Goal: Information Seeking & Learning: Find specific fact

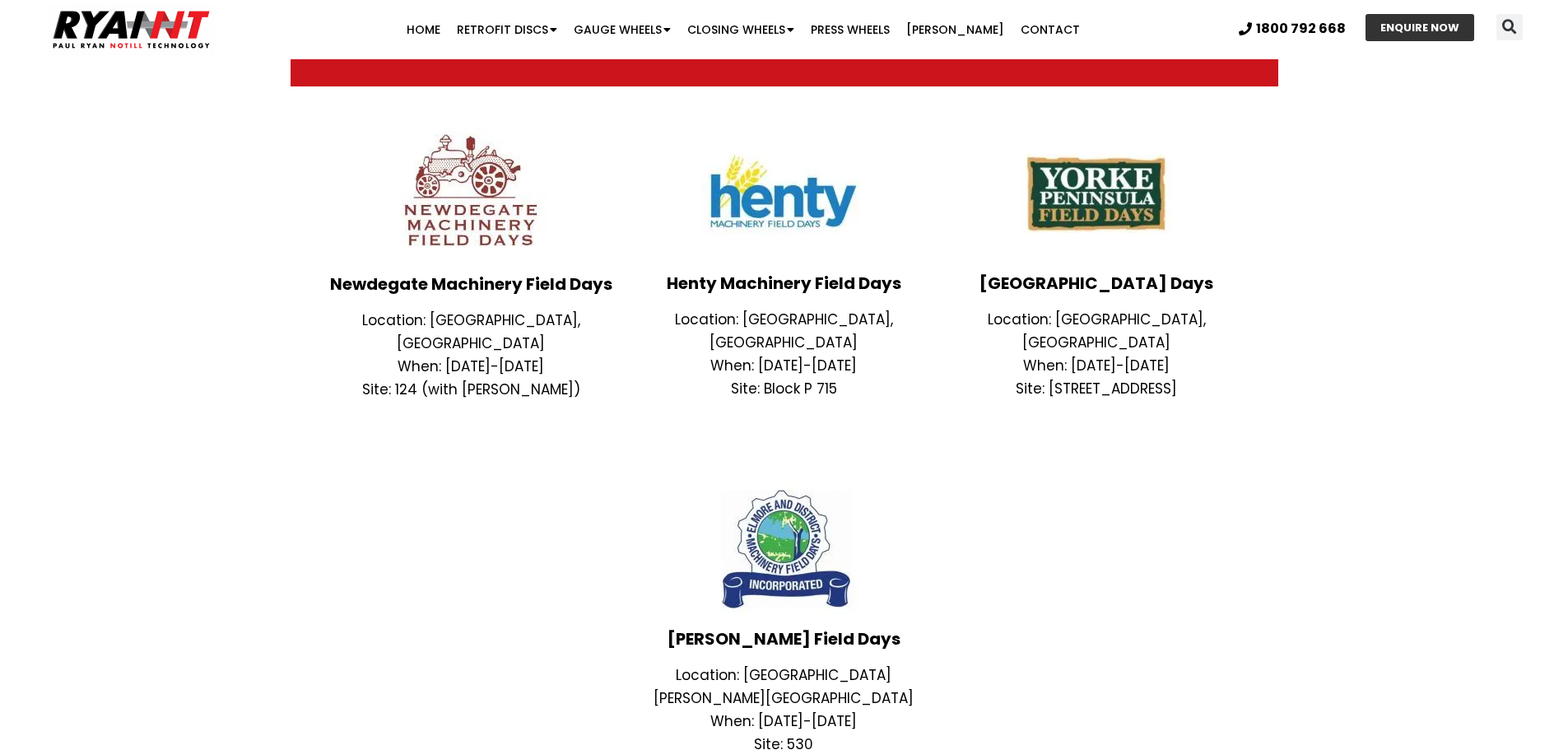
scroll to position [494, 0]
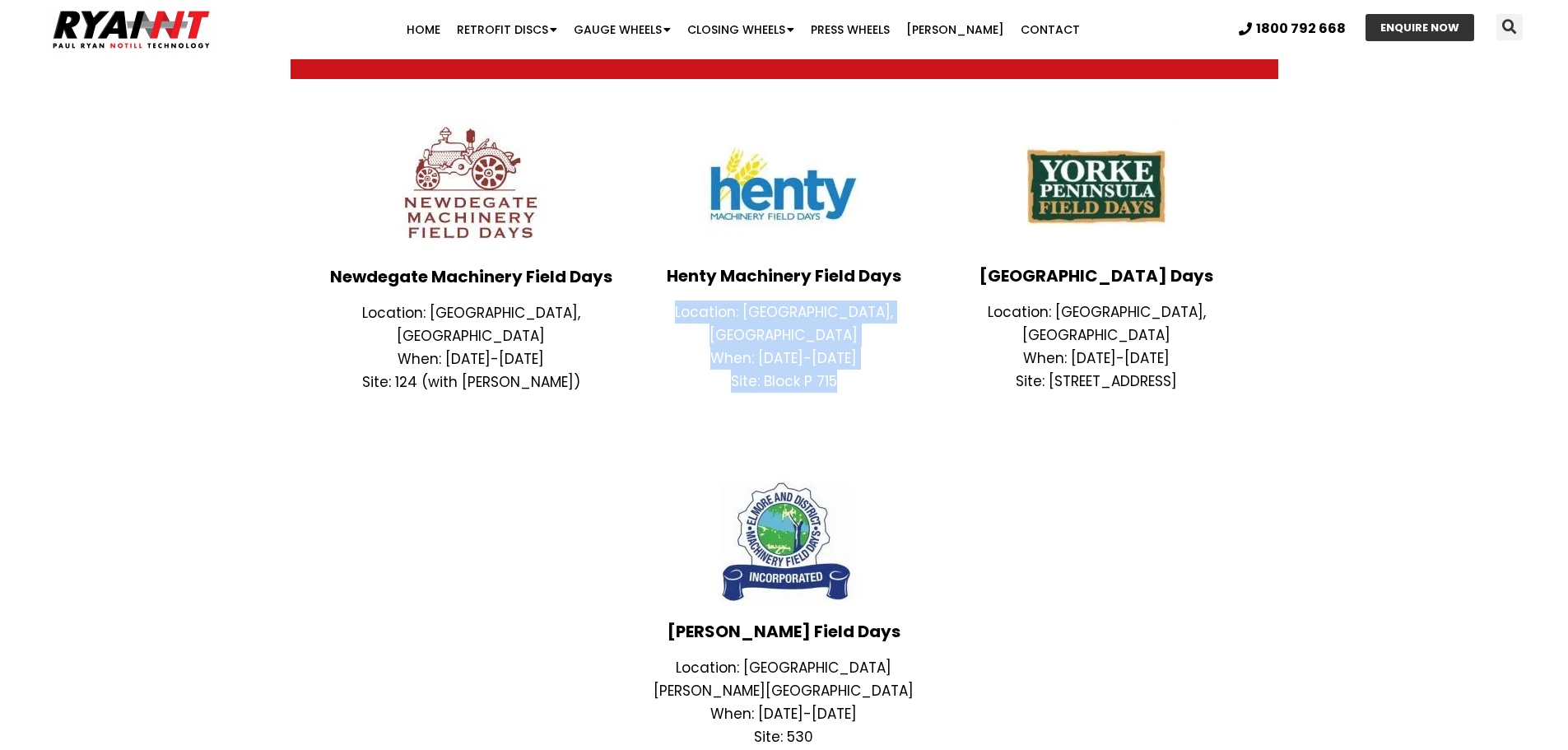
drag, startPoint x: 835, startPoint y: 352, endPoint x: 657, endPoint y: 308, distance: 183.4
click at [657, 308] on div "Location: [GEOGRAPHIC_DATA], [GEOGRAPHIC_DATA] When: [DATE]-[DATE] Site: Block …" at bounding box center [784, 347] width 296 height 92
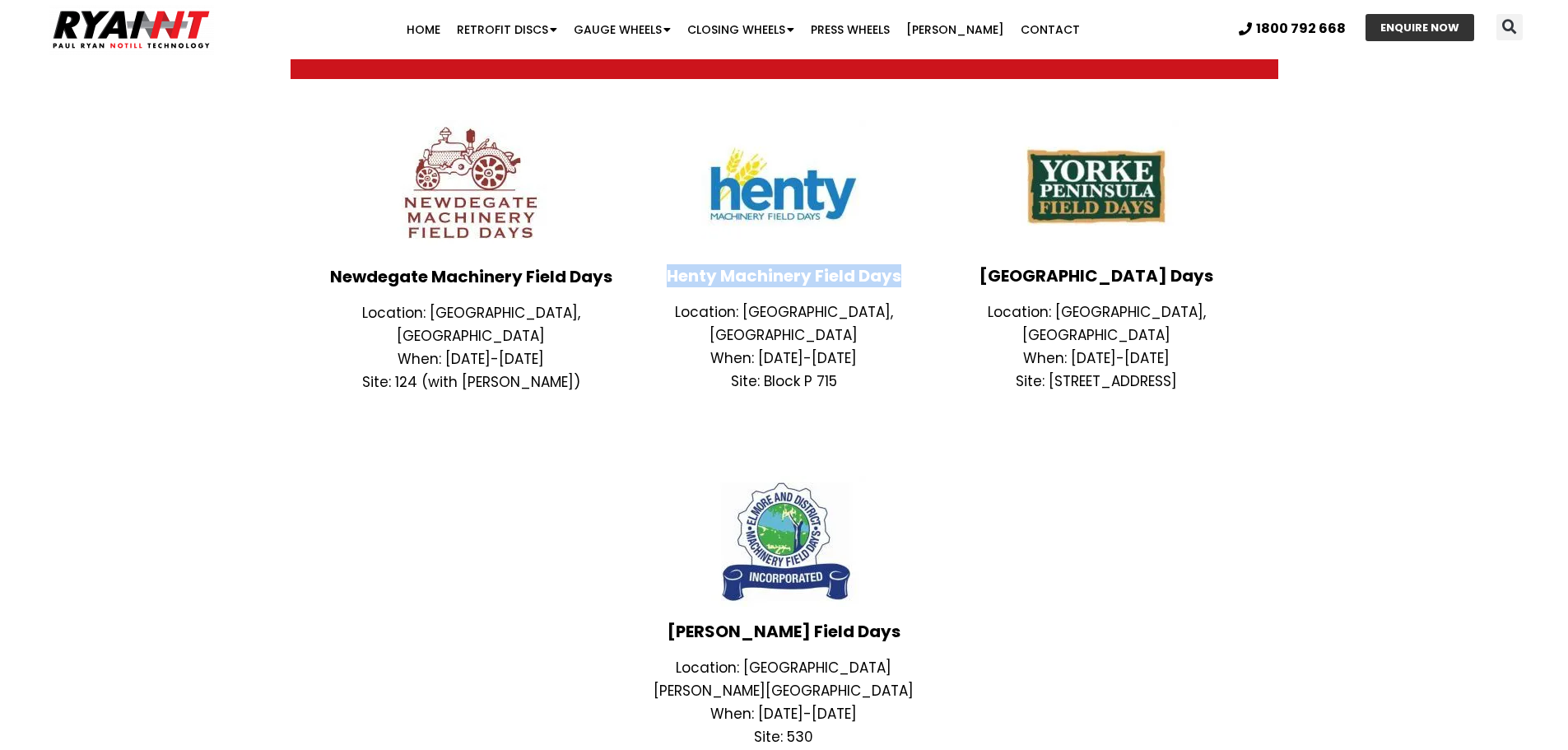
drag, startPoint x: 669, startPoint y: 275, endPoint x: 908, endPoint y: 276, distance: 239.0
click at [903, 272] on h3 "Henty Machinery Field Days" at bounding box center [784, 275] width 296 height 17
click at [869, 347] on p "When: [DATE]-[DATE]" at bounding box center [784, 358] width 296 height 23
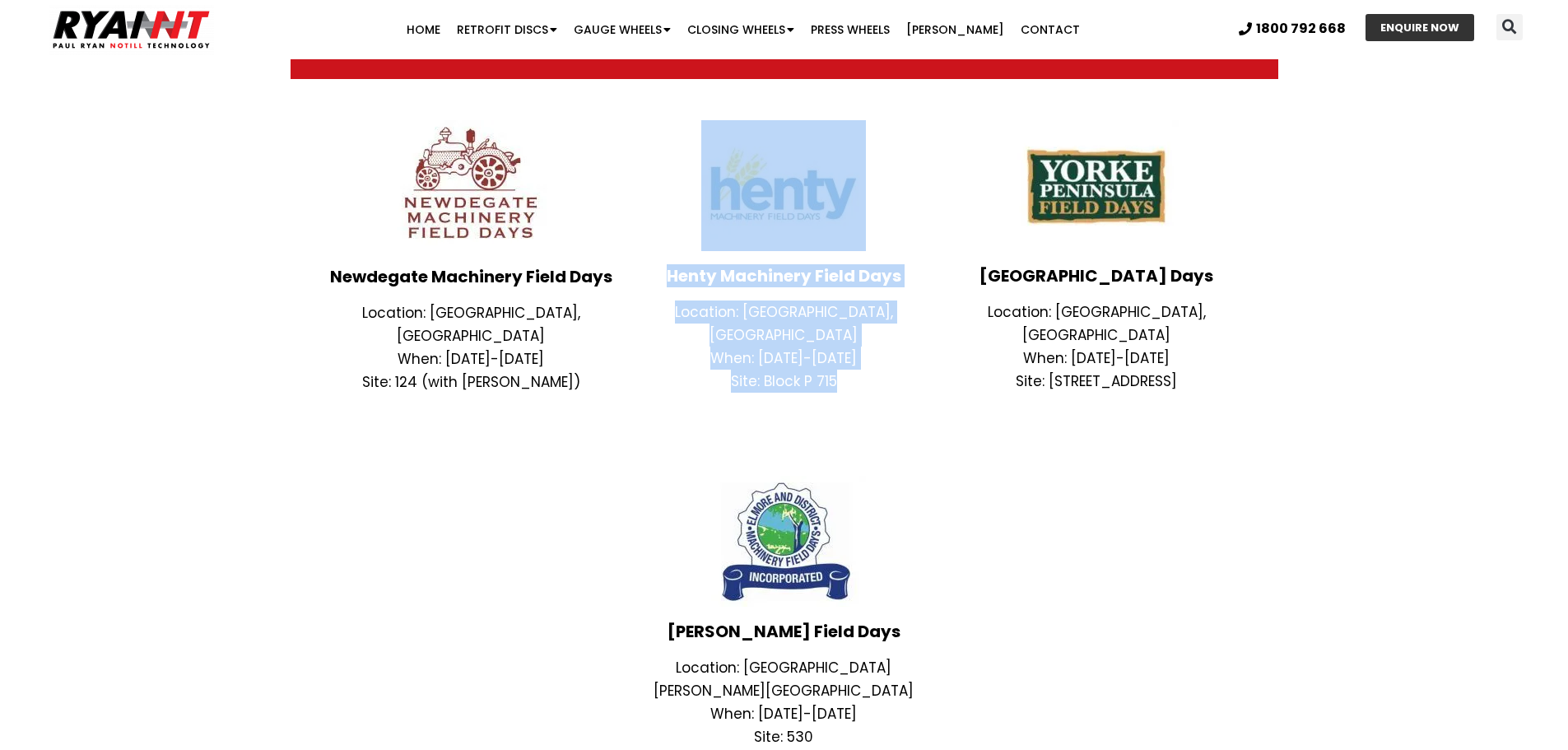
drag, startPoint x: 843, startPoint y: 353, endPoint x: 674, endPoint y: 229, distance: 209.6
click at [674, 229] on div "Henty Machinery Field Days Location: [GEOGRAPHIC_DATA], [GEOGRAPHIC_DATA] When:…" at bounding box center [784, 257] width 313 height 290
click at [672, 255] on div "Henty Machinery Field Days Location: [GEOGRAPHIC_DATA], [GEOGRAPHIC_DATA] When:…" at bounding box center [784, 257] width 313 height 290
click at [667, 273] on h3 "Henty Machinery Field Days" at bounding box center [784, 275] width 296 height 17
